Goal: Task Accomplishment & Management: Use online tool/utility

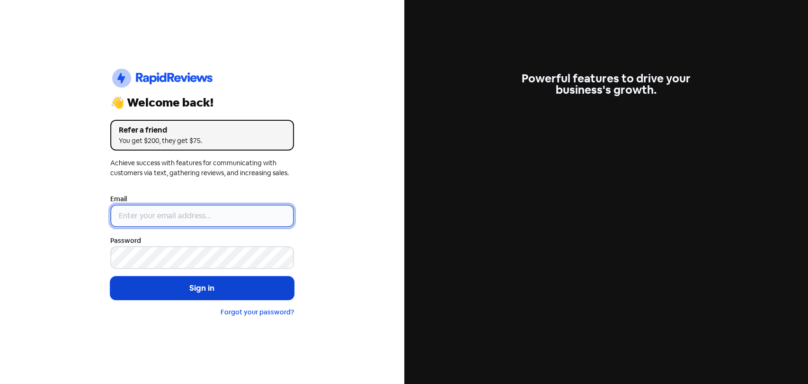
type input "[EMAIL_ADDRESS][PERSON_NAME][DOMAIN_NAME]"
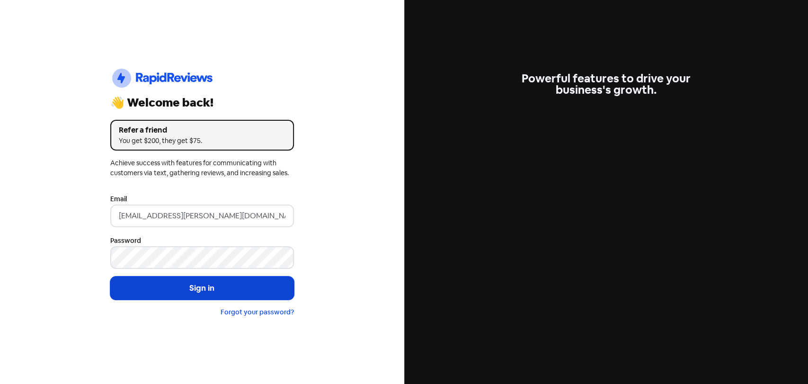
click at [185, 293] on button "Sign in" at bounding box center [202, 289] width 184 height 24
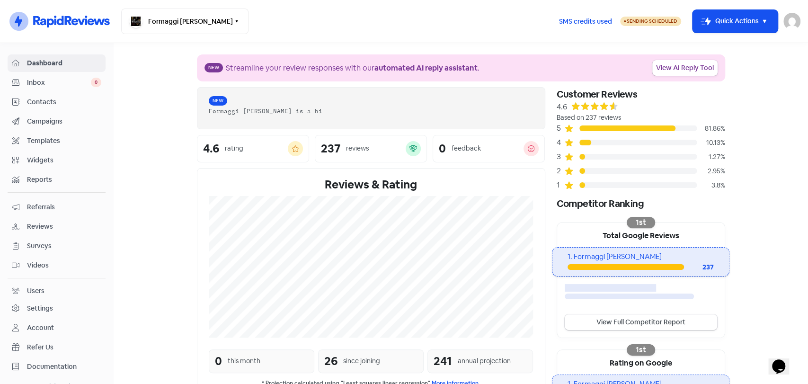
click at [31, 84] on span "Inbox" at bounding box center [59, 83] width 64 height 10
